Goal: Find specific page/section: Find specific page/section

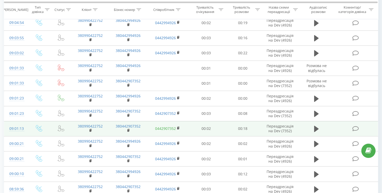
scroll to position [280, 0]
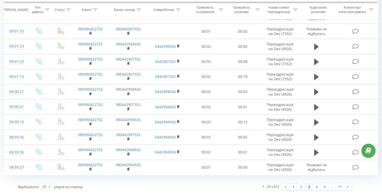
click at [305, 184] on link "3" at bounding box center [309, 186] width 8 height 7
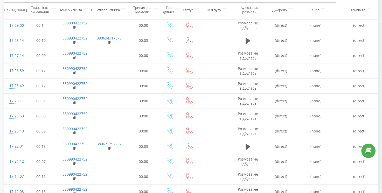
scroll to position [60, 0]
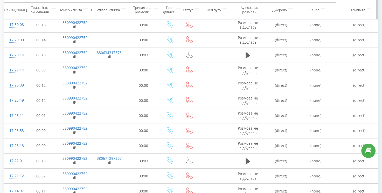
click at [197, 9] on icon at bounding box center [197, 9] width 5 height 3
click at [200, 33] on div at bounding box center [187, 34] width 37 height 5
click at [201, 50] on div "Введіть значення" at bounding box center [187, 47] width 38 height 8
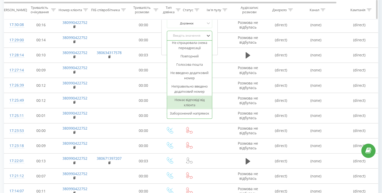
scroll to position [0, 0]
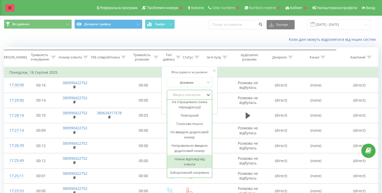
click at [11, 8] on icon at bounding box center [9, 8] width 3 height 4
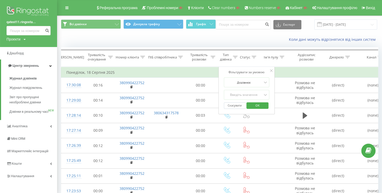
click at [106, 41] on div "Коли дані можуть відрізнятися вiд інших систем" at bounding box center [219, 39] width 325 height 12
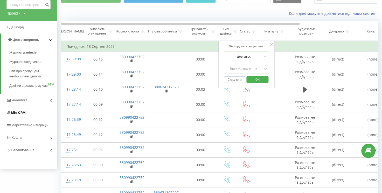
scroll to position [52, 0]
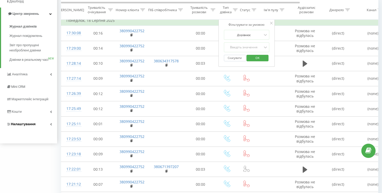
click at [50, 127] on link "Налаштування" at bounding box center [28, 124] width 57 height 12
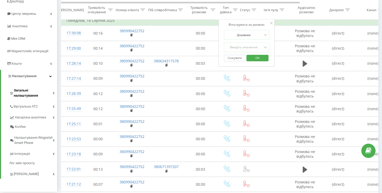
click at [52, 89] on link "Загальні налаштування" at bounding box center [33, 92] width 48 height 16
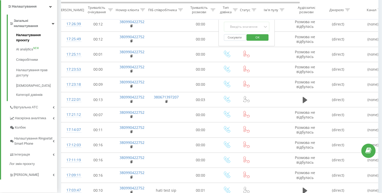
scroll to position [130, 0]
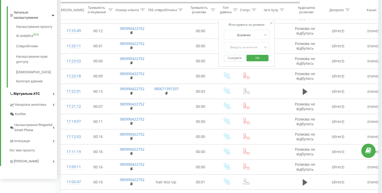
click at [52, 88] on link "Віртуальна АТС" at bounding box center [33, 93] width 48 height 11
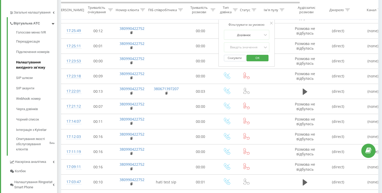
click at [36, 64] on span "Налаштування вихідного зв’язку" at bounding box center [35, 65] width 38 height 10
